Goal: Task Accomplishment & Management: Manage account settings

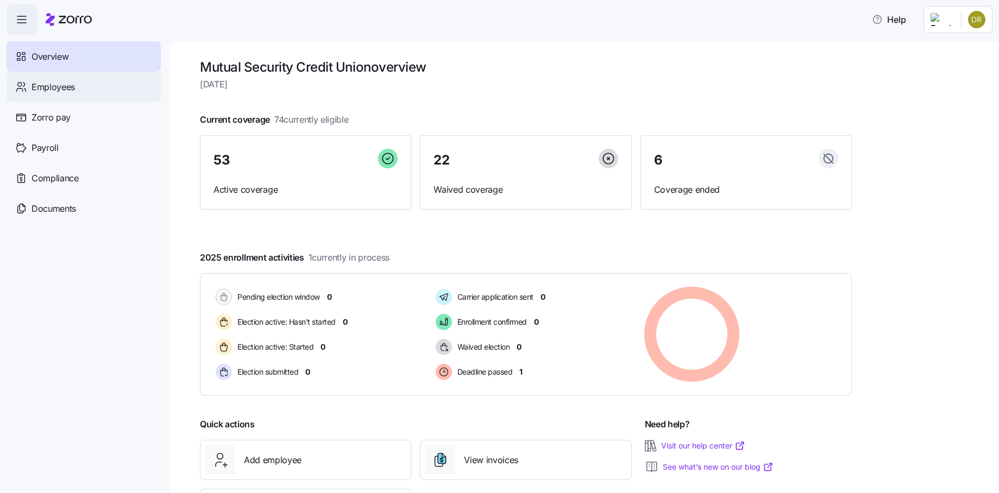
click at [80, 92] on div "Employees" at bounding box center [84, 87] width 154 height 30
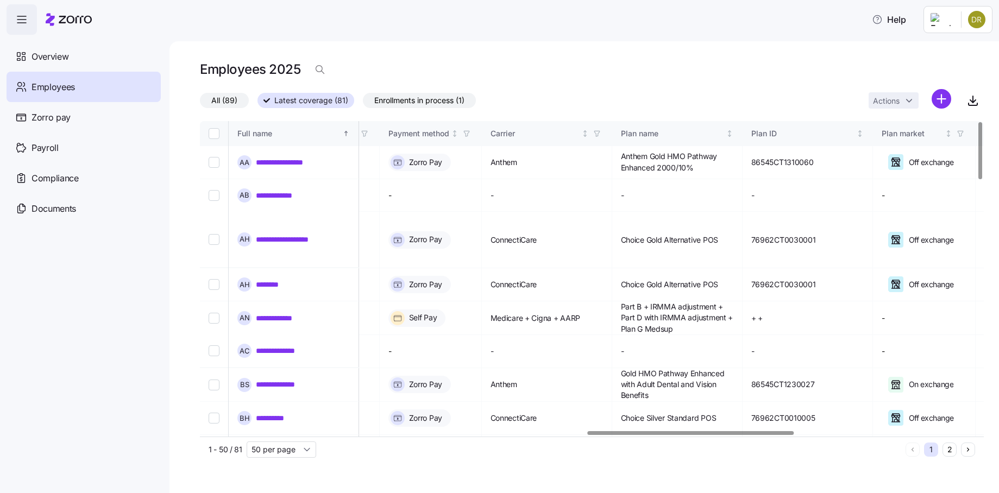
scroll to position [0, 1536]
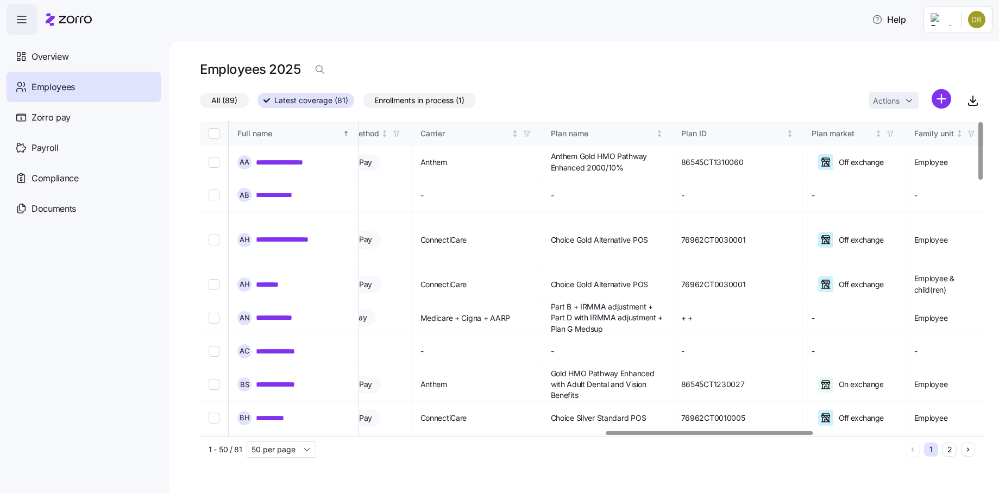
click at [793, 435] on div at bounding box center [709, 433] width 206 height 4
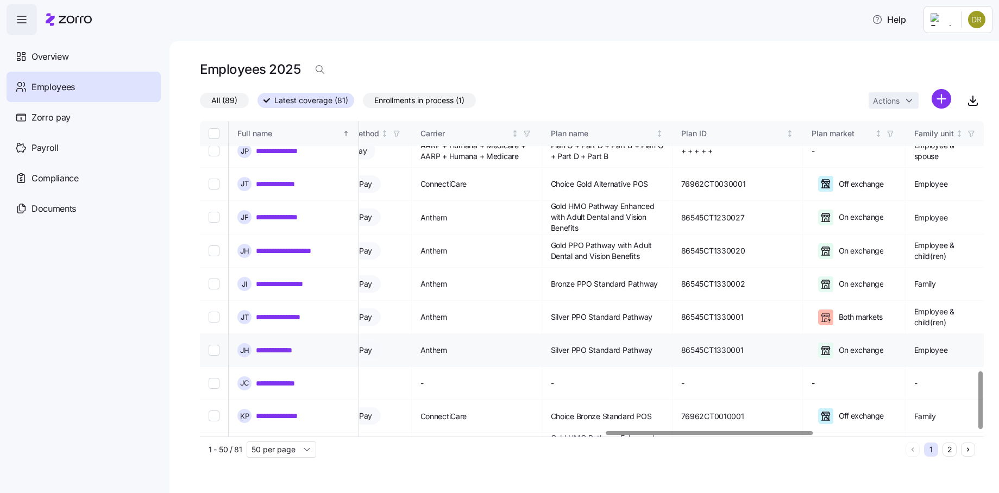
scroll to position [1368, 1536]
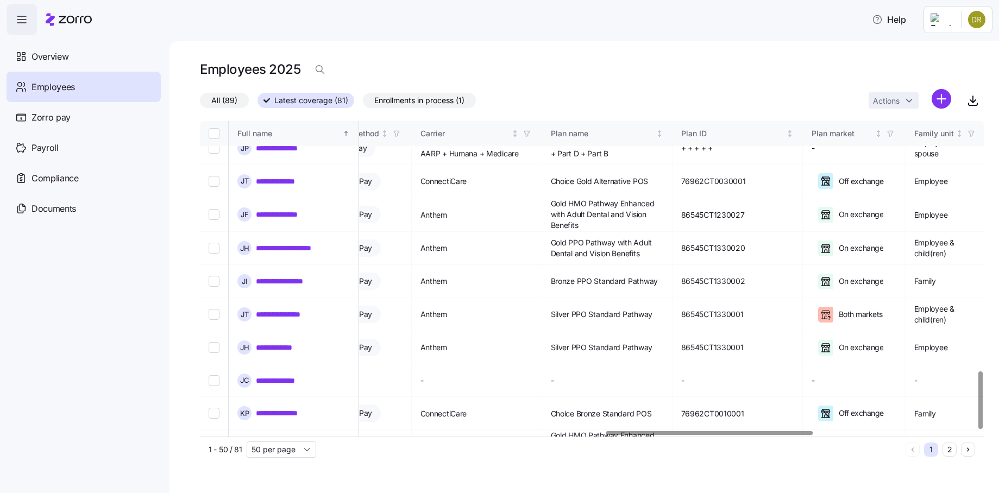
click at [972, 451] on button "Next page" at bounding box center [968, 450] width 14 height 14
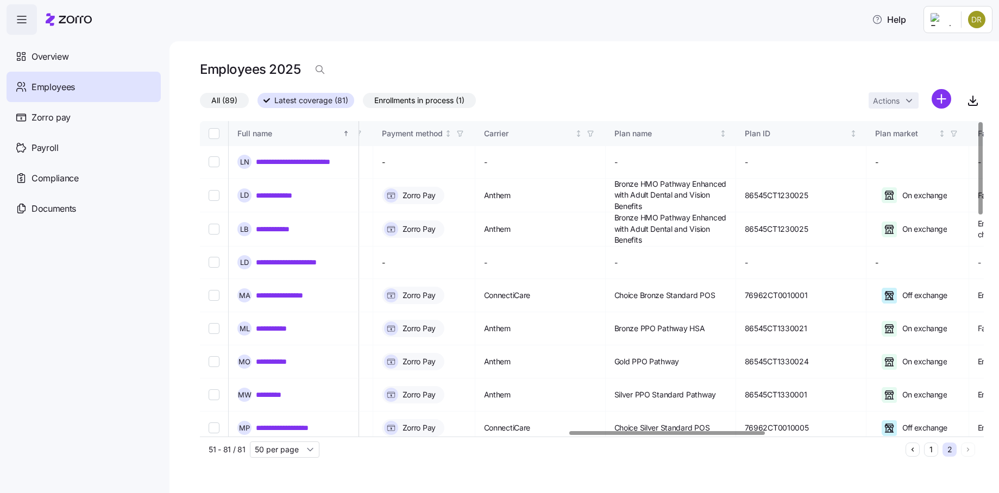
scroll to position [0, 1476]
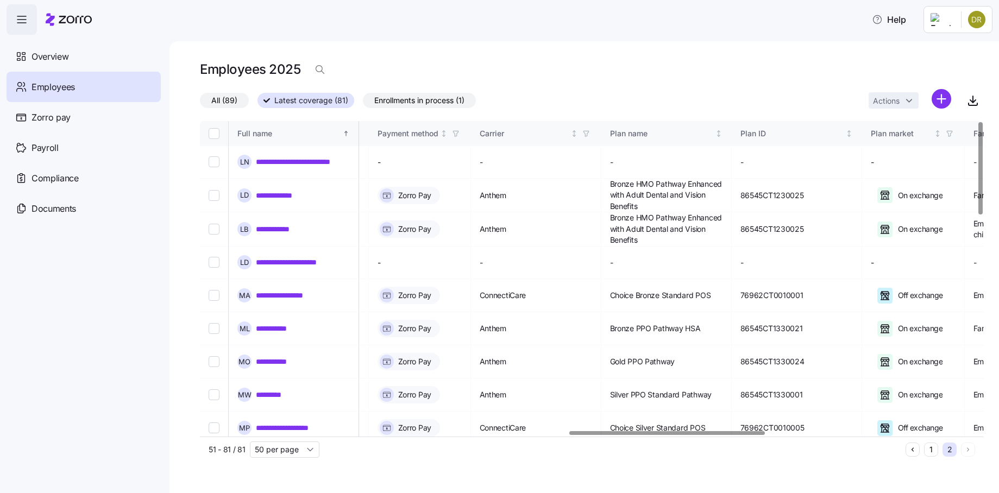
click at [667, 430] on div at bounding box center [588, 433] width 777 height 7
click at [932, 451] on button "1" at bounding box center [931, 450] width 14 height 14
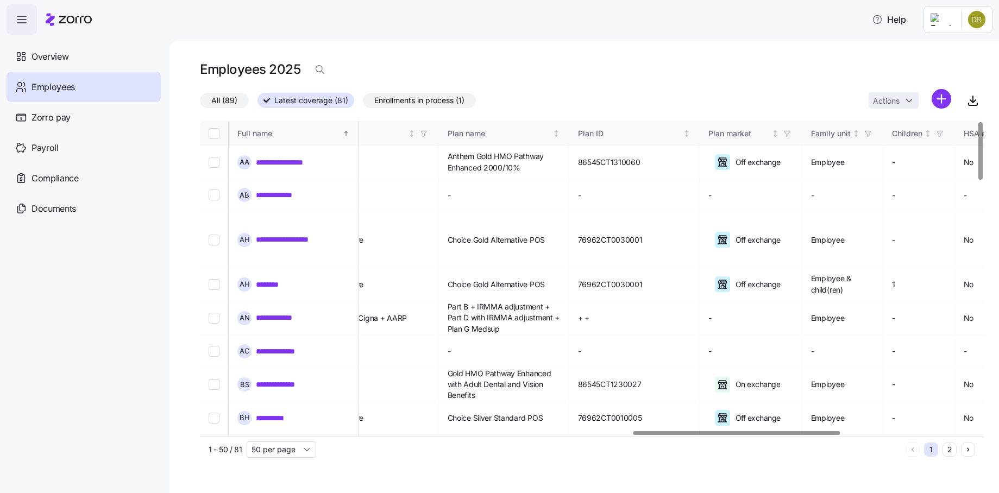
scroll to position [0, 1662]
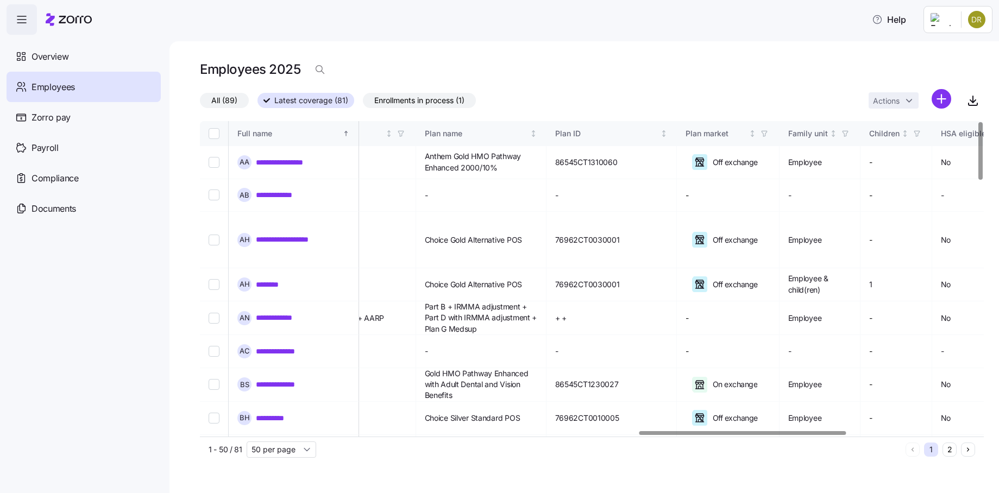
click at [806, 435] on div at bounding box center [742, 433] width 206 height 4
click at [768, 133] on icon "button" at bounding box center [764, 134] width 8 height 8
click at [734, 234] on icon at bounding box center [734, 233] width 13 height 13
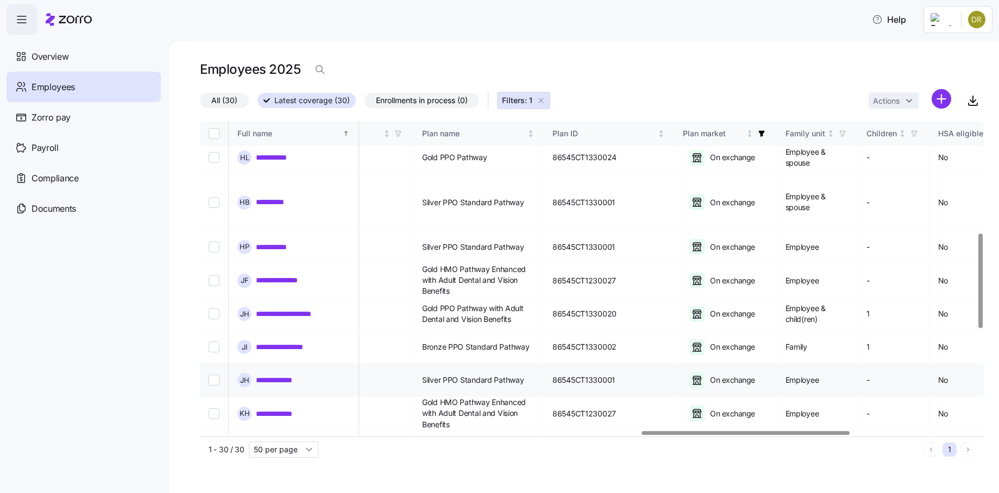
scroll to position [330, 1662]
